Goal: Find specific page/section: Find specific page/section

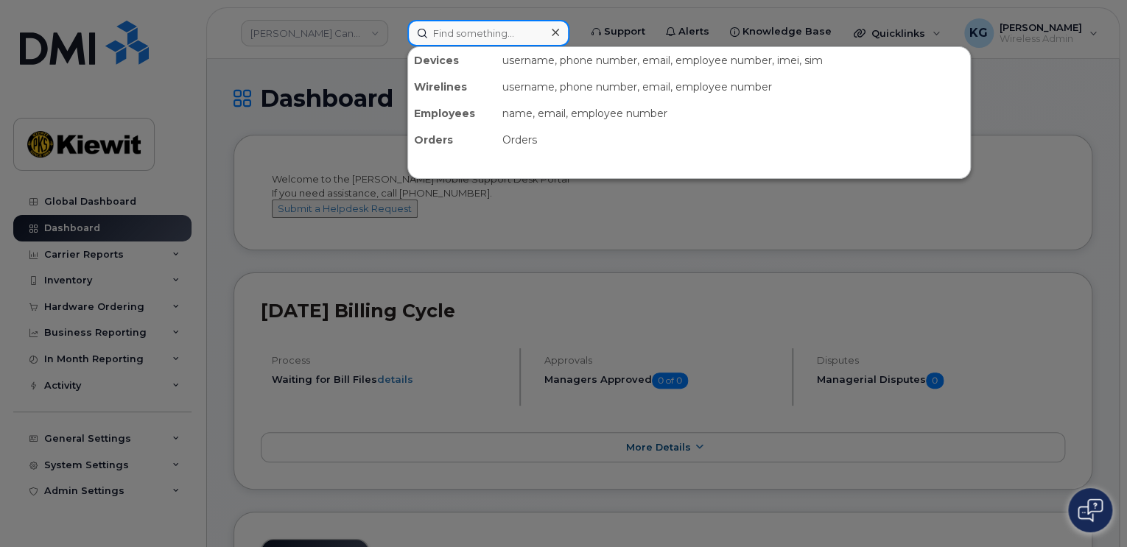
click at [490, 36] on input at bounding box center [488, 33] width 162 height 27
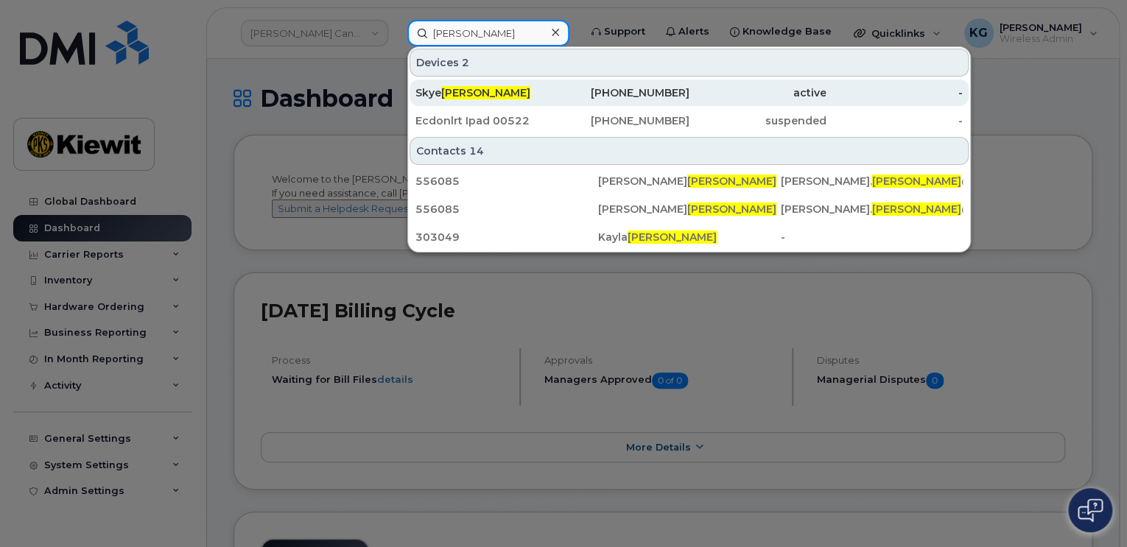
type input "[PERSON_NAME]"
click at [472, 91] on span "[PERSON_NAME]" at bounding box center [485, 92] width 89 height 13
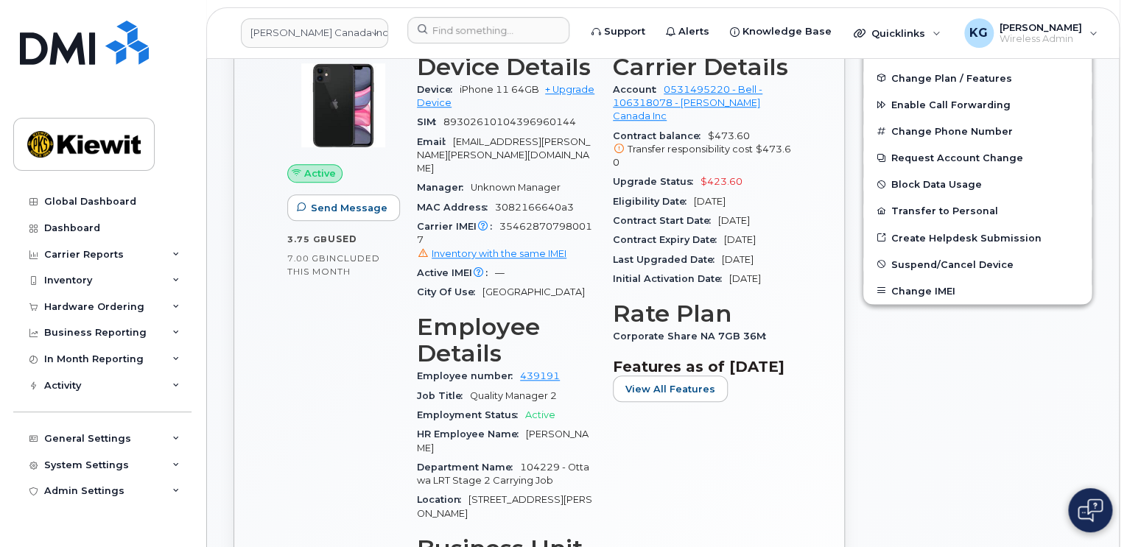
scroll to position [516, 0]
